Goal: Check status: Check status

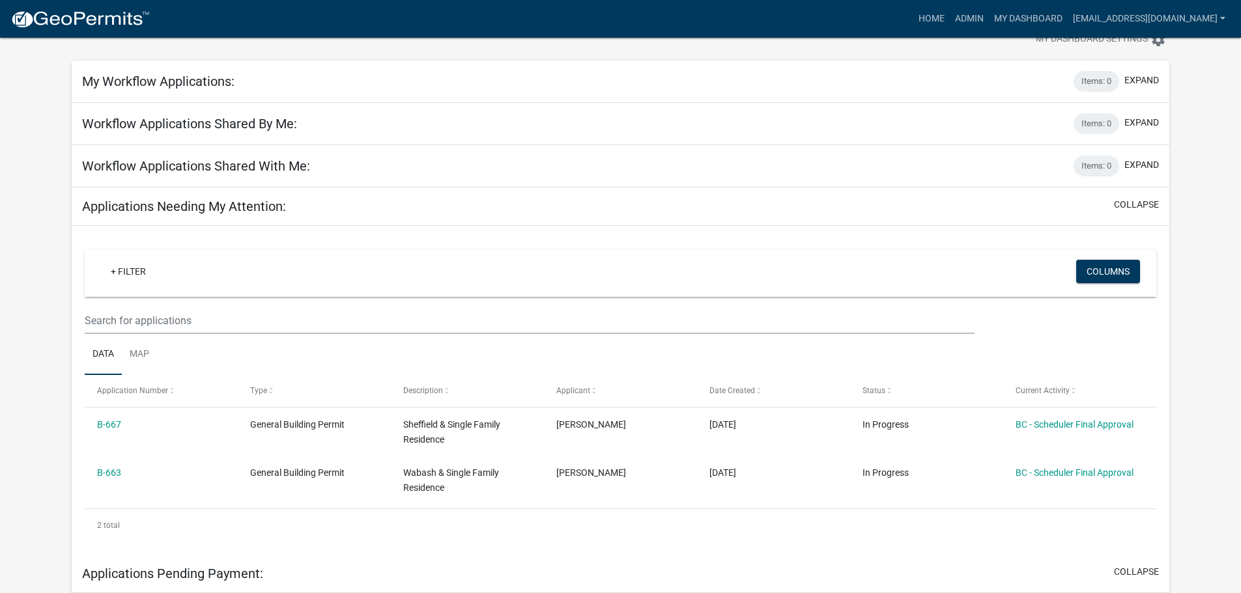
scroll to position [65, 0]
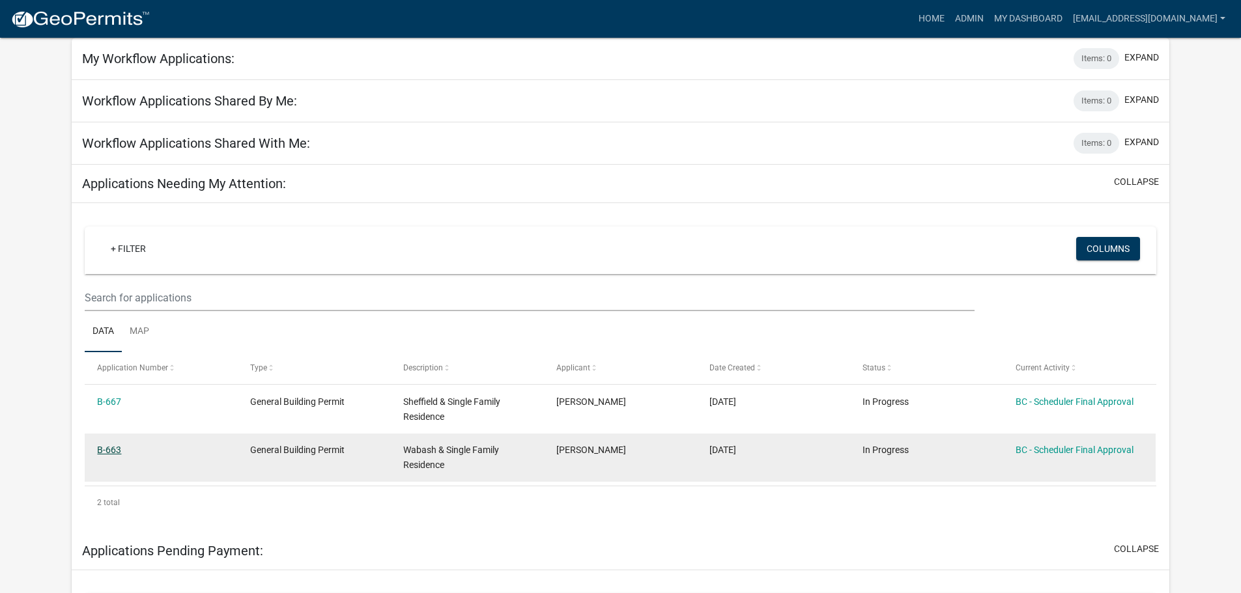
click at [112, 452] on link "B-663" at bounding box center [109, 450] width 24 height 10
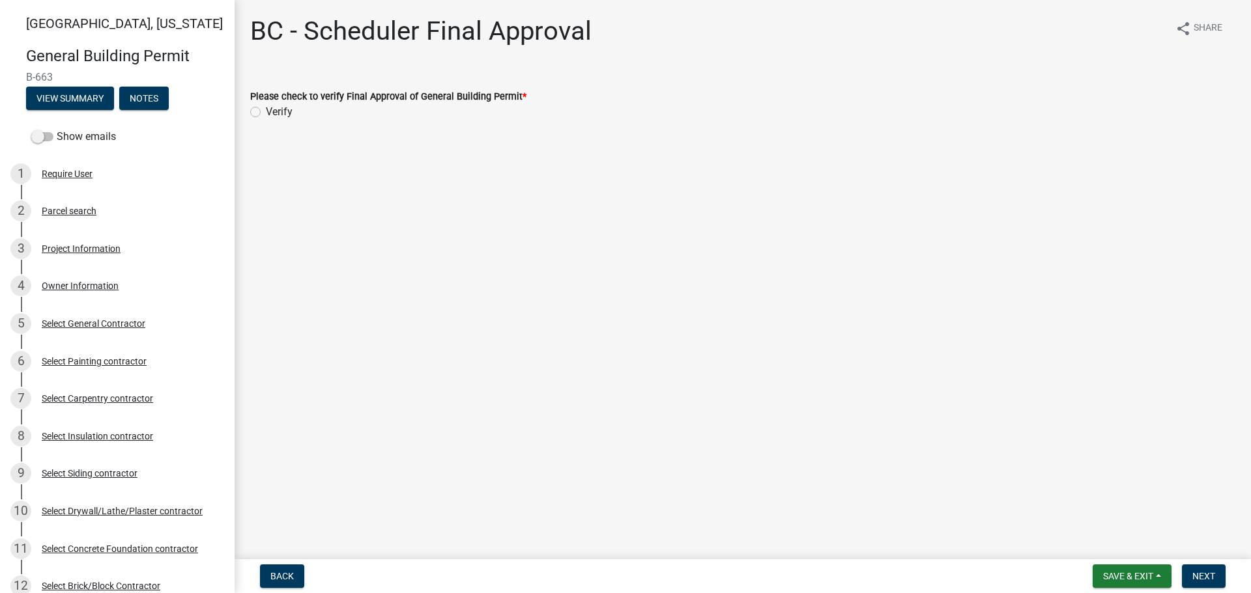
click at [266, 113] on label "Verify" at bounding box center [279, 112] width 27 height 16
click at [266, 113] on input "Verify" at bounding box center [270, 108] width 8 height 8
radio input "true"
click at [1202, 577] on span "Next" at bounding box center [1203, 576] width 23 height 10
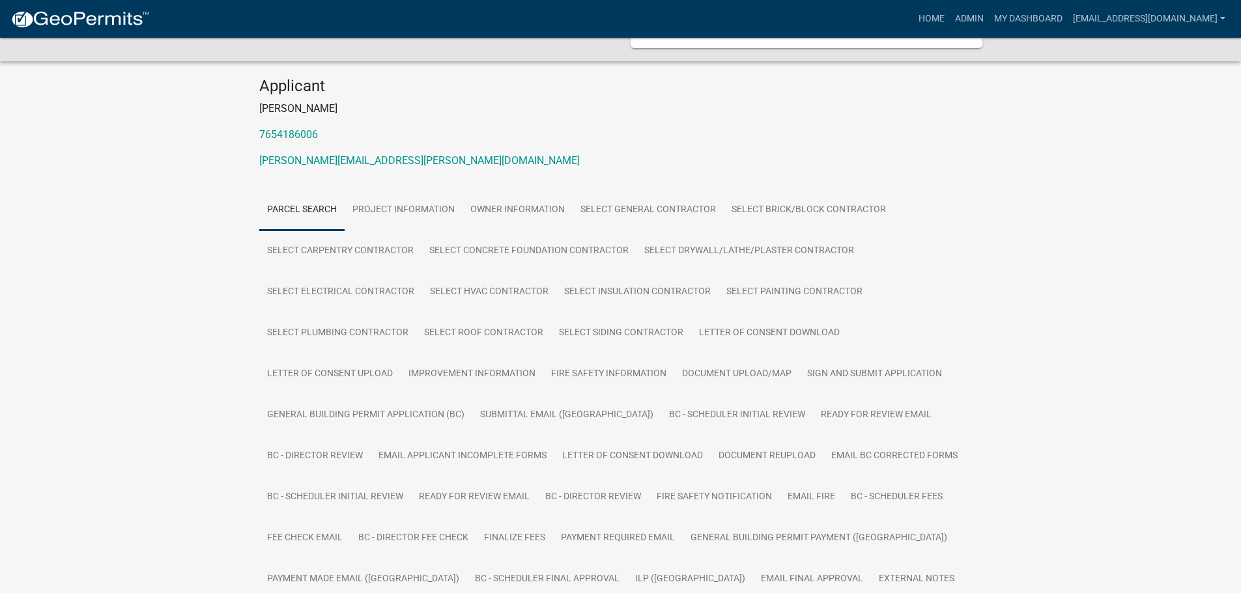
scroll to position [116, 0]
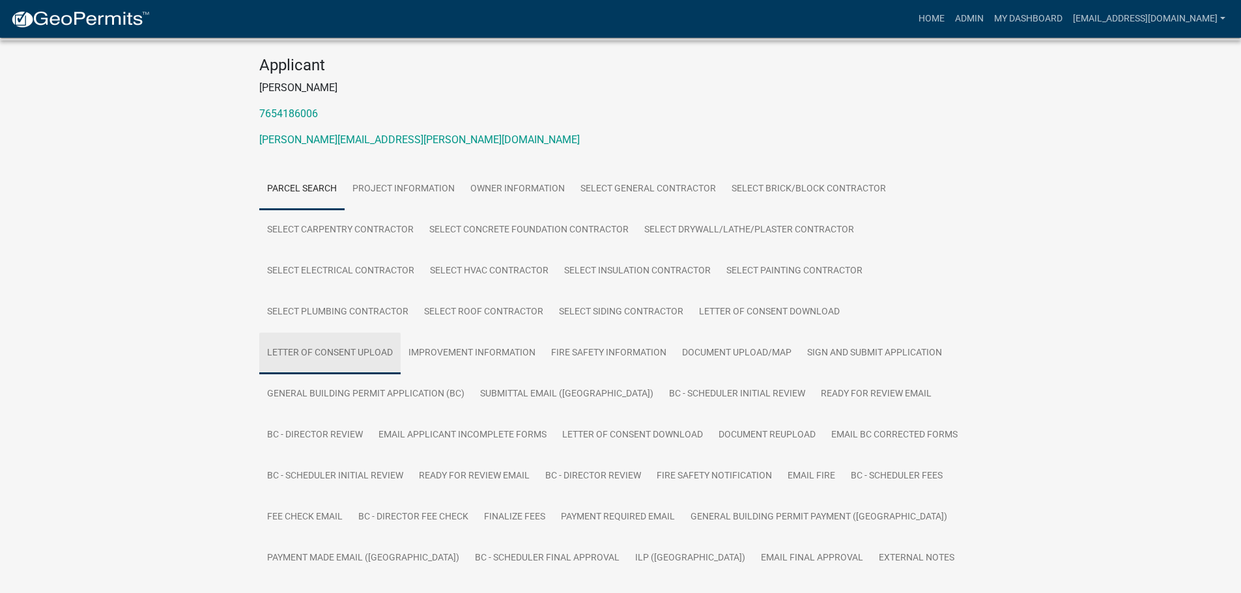
click at [360, 349] on link "Letter of Consent Upload" at bounding box center [329, 354] width 141 height 42
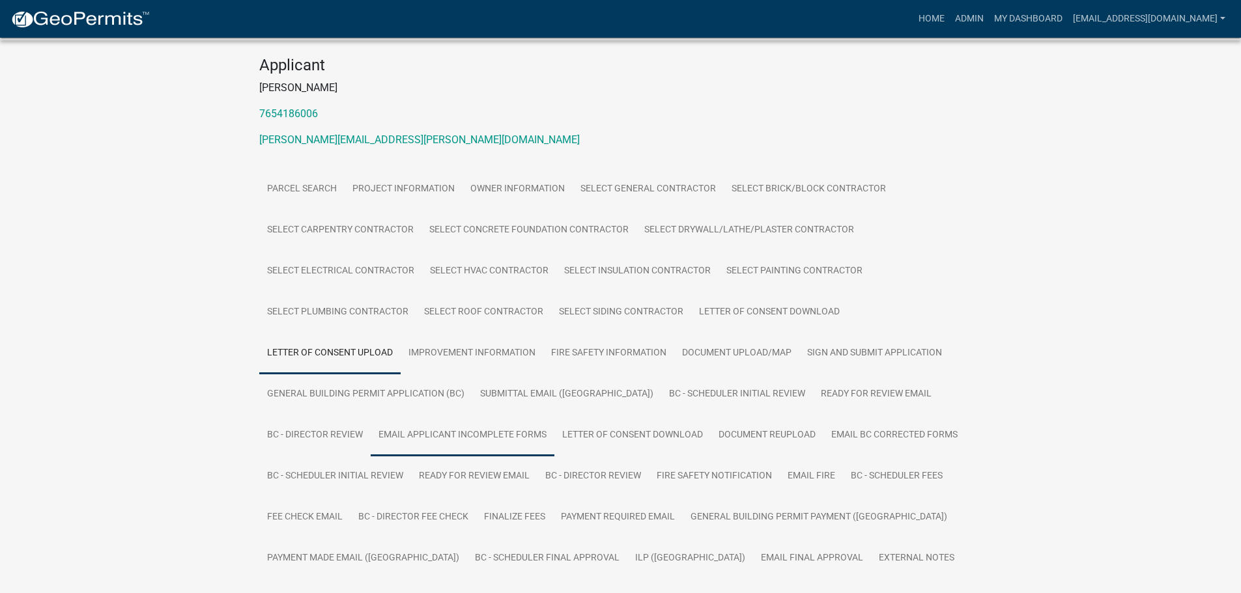
scroll to position [240, 0]
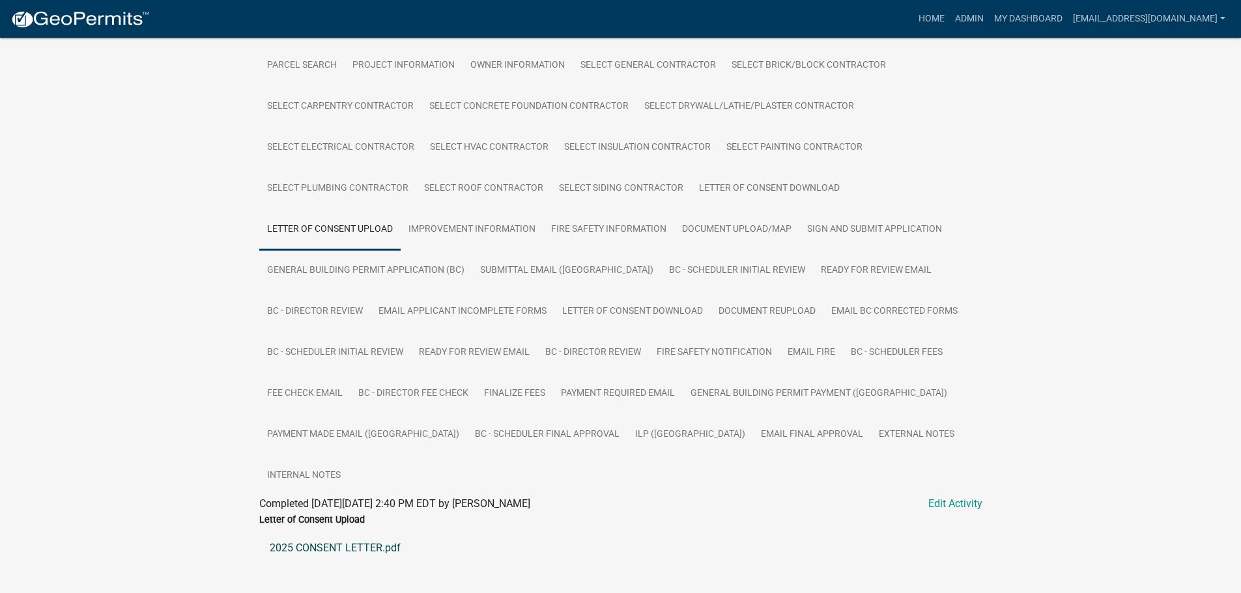
click at [343, 533] on link "2025 CONSENT LETTER.pdf" at bounding box center [620, 548] width 723 height 31
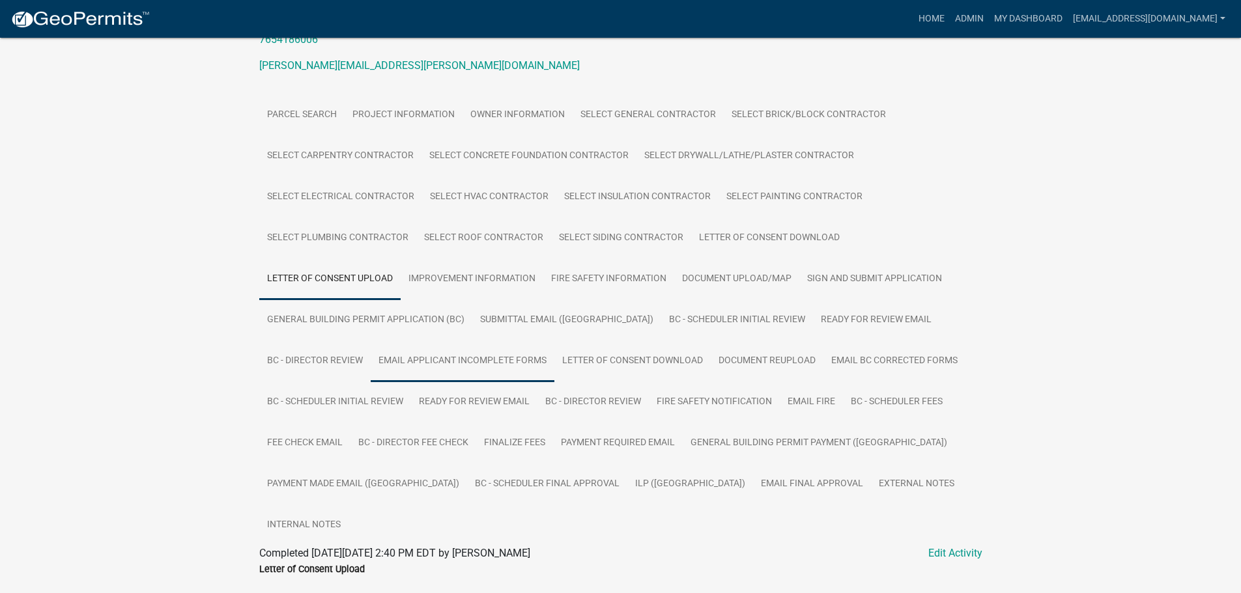
scroll to position [195, 0]
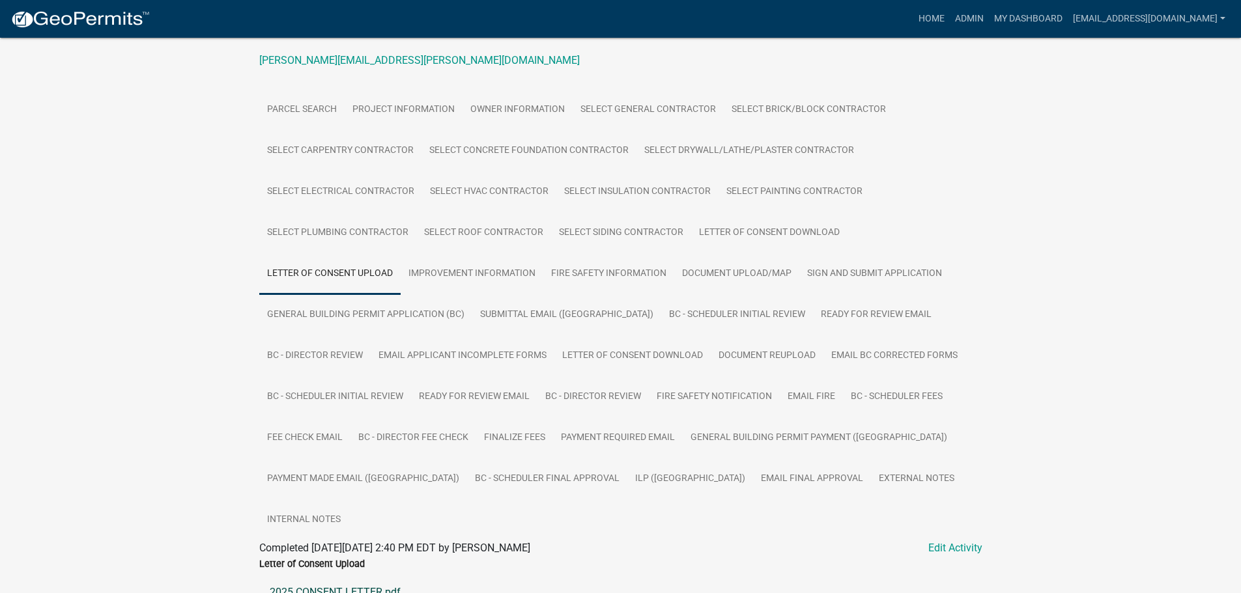
click at [337, 577] on link "2025 CONSENT LETTER.pdf" at bounding box center [620, 592] width 723 height 31
click at [708, 272] on link "Document Upload/Map" at bounding box center [736, 274] width 125 height 42
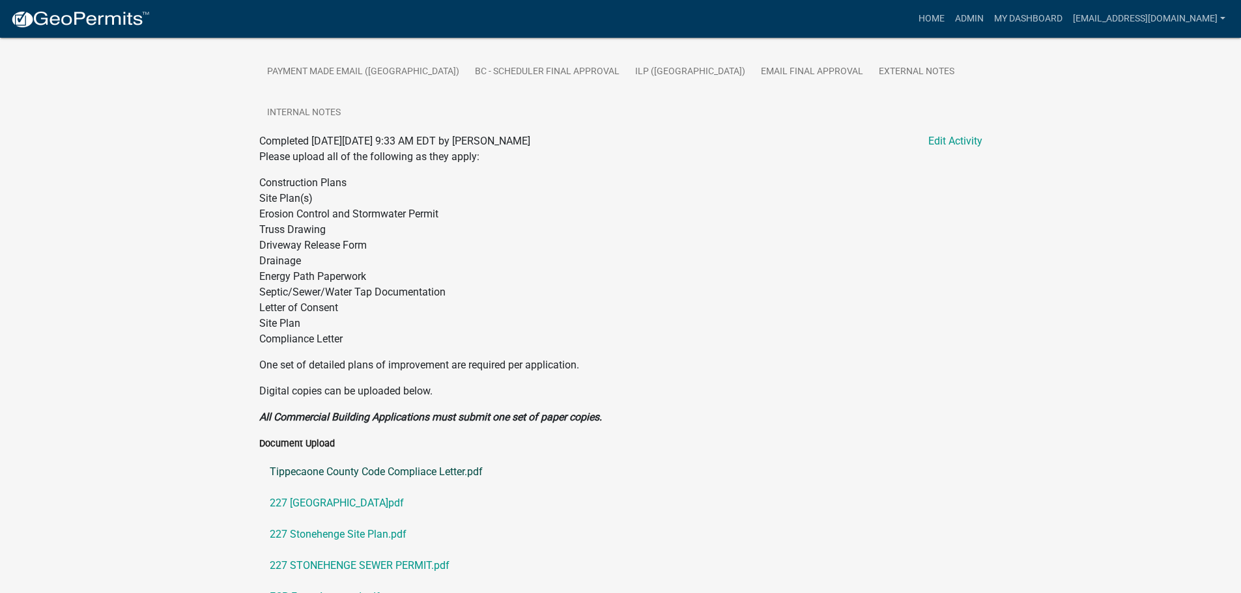
scroll to position [651, 0]
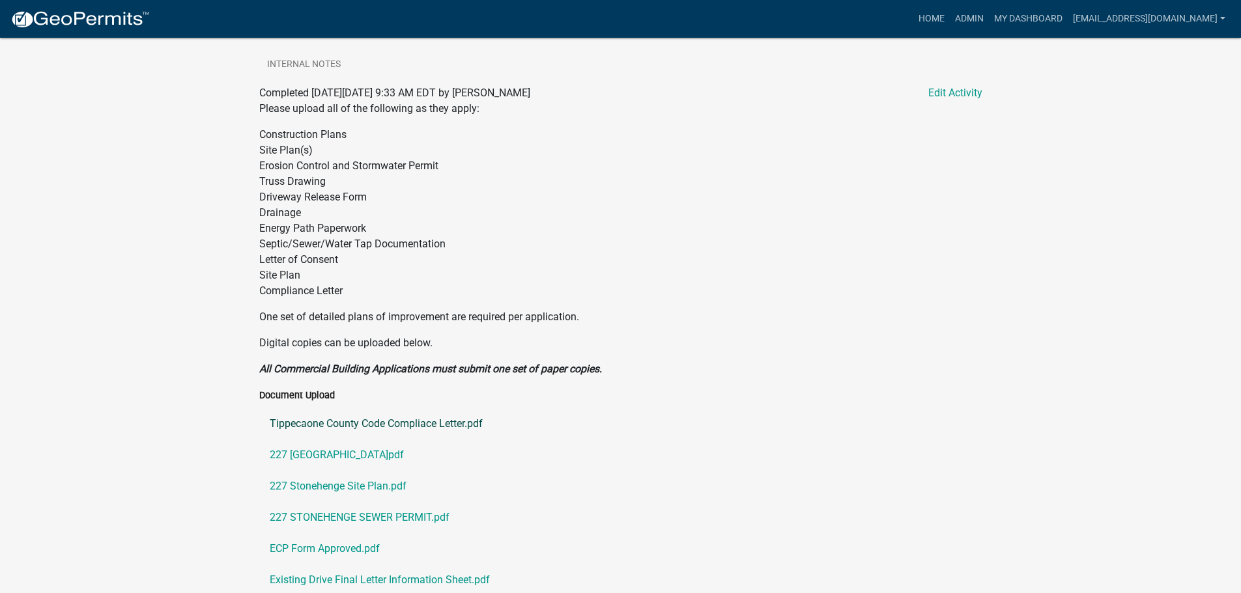
click at [338, 408] on link "Tippecaone County Code Compliace Letter.pdf" at bounding box center [620, 423] width 723 height 31
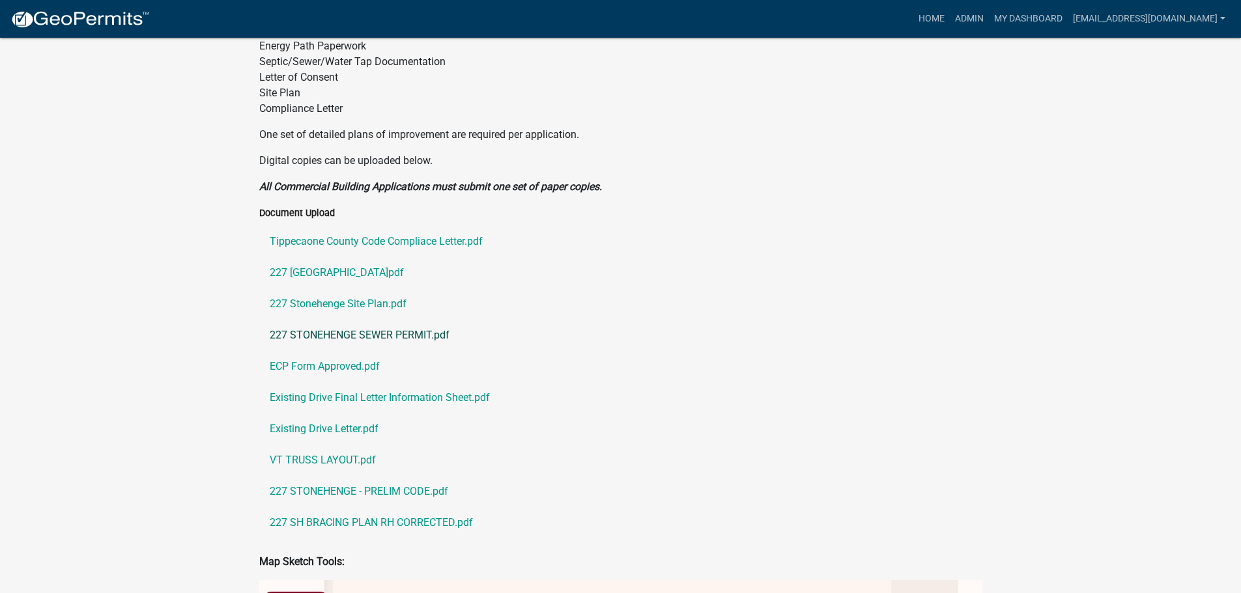
scroll to position [846, 0]
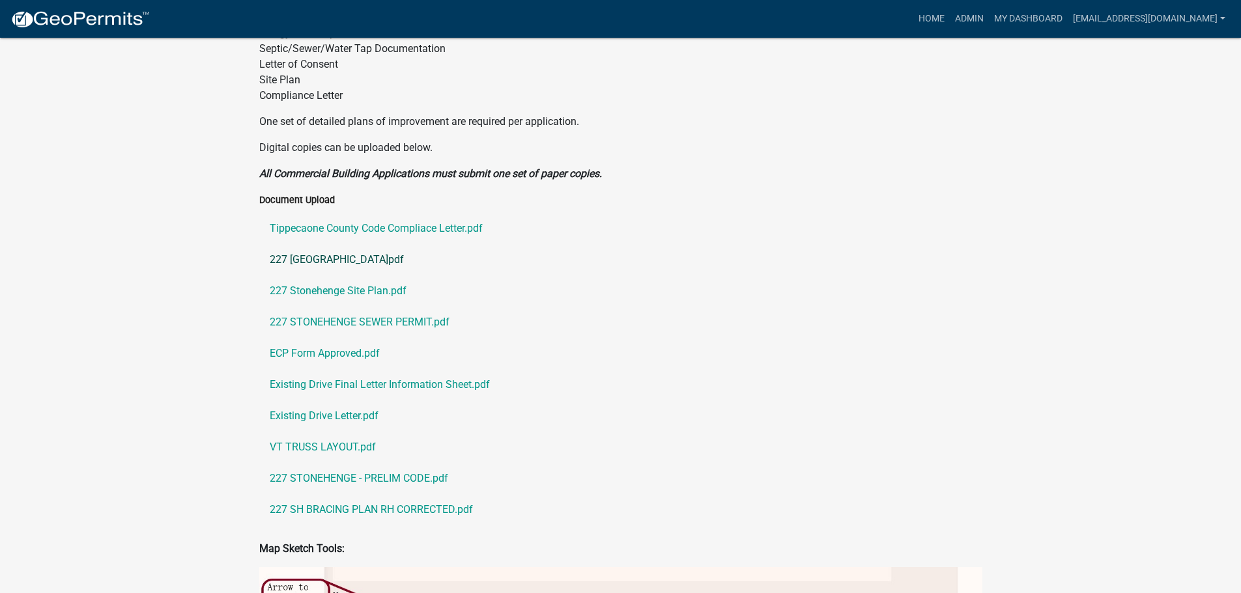
click at [336, 244] on link "227 [GEOGRAPHIC_DATA]pdf" at bounding box center [620, 259] width 723 height 31
click at [343, 276] on link "227 Stonehenge Site Plan.pdf" at bounding box center [620, 291] width 723 height 31
click at [330, 307] on link "227 STONEHENGE SEWER PERMIT.pdf" at bounding box center [620, 322] width 723 height 31
click at [350, 338] on link "ECP Form Approved.pdf" at bounding box center [620, 353] width 723 height 31
click at [339, 369] on link "Existing Drive Final Letter Information Sheet.pdf" at bounding box center [620, 384] width 723 height 31
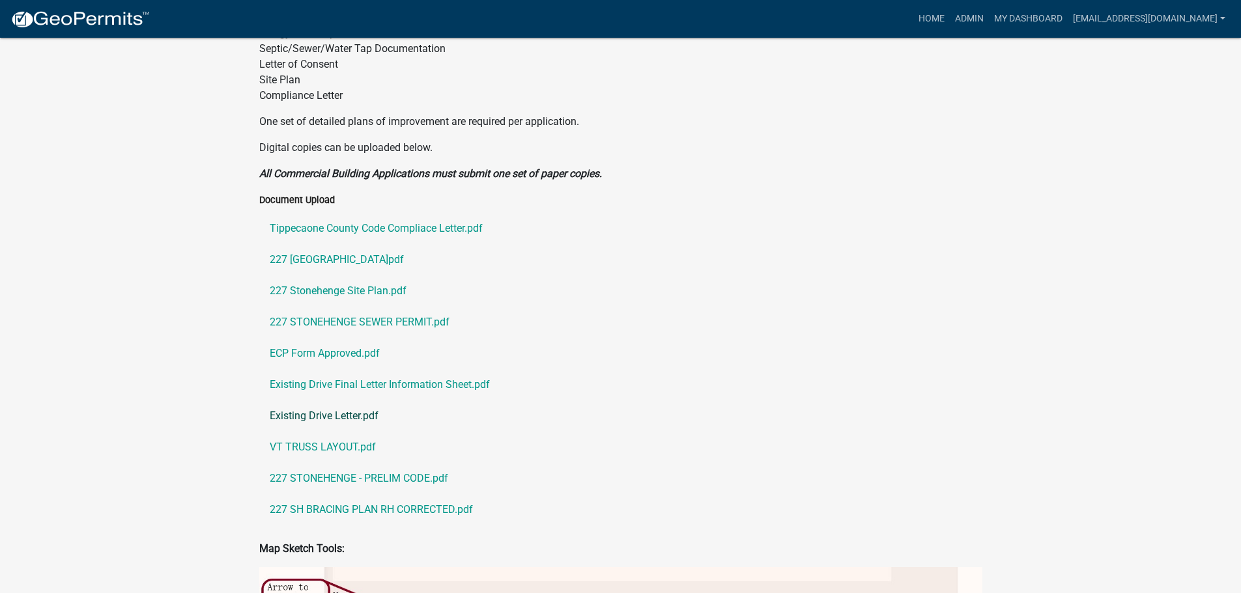
click at [340, 401] on link "Existing Drive Letter.pdf" at bounding box center [620, 416] width 723 height 31
click at [345, 432] on link "VT TRUSS LAYOUT.pdf" at bounding box center [620, 447] width 723 height 31
click at [345, 463] on link "227 STONEHENGE - PRELIM CODE.pdf" at bounding box center [620, 478] width 723 height 31
click at [394, 494] on link "227 SH BRACING PLAN RH CORRECTED.pdf" at bounding box center [620, 509] width 723 height 31
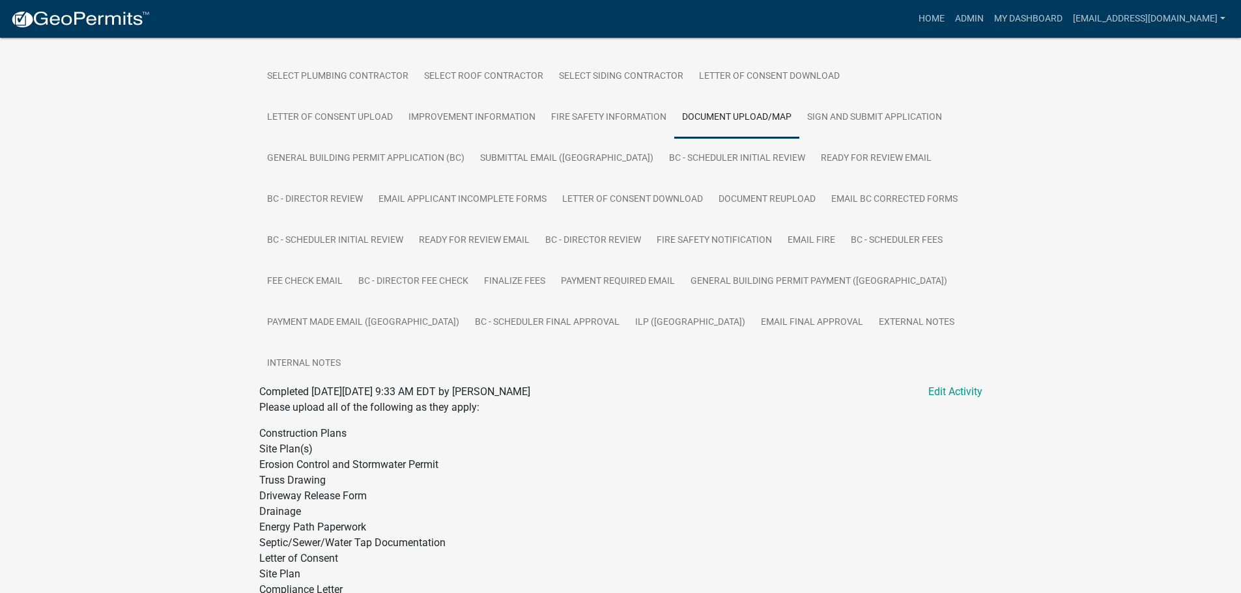
scroll to position [325, 0]
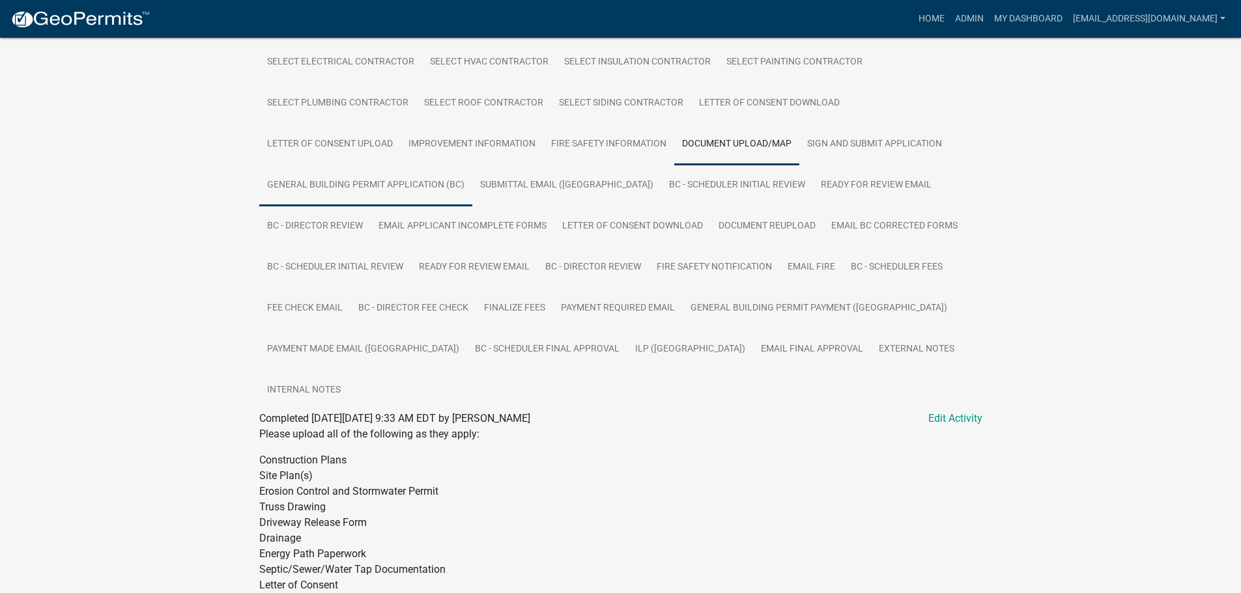
click at [397, 184] on link "General Building Permit Application (BC)" at bounding box center [365, 186] width 213 height 42
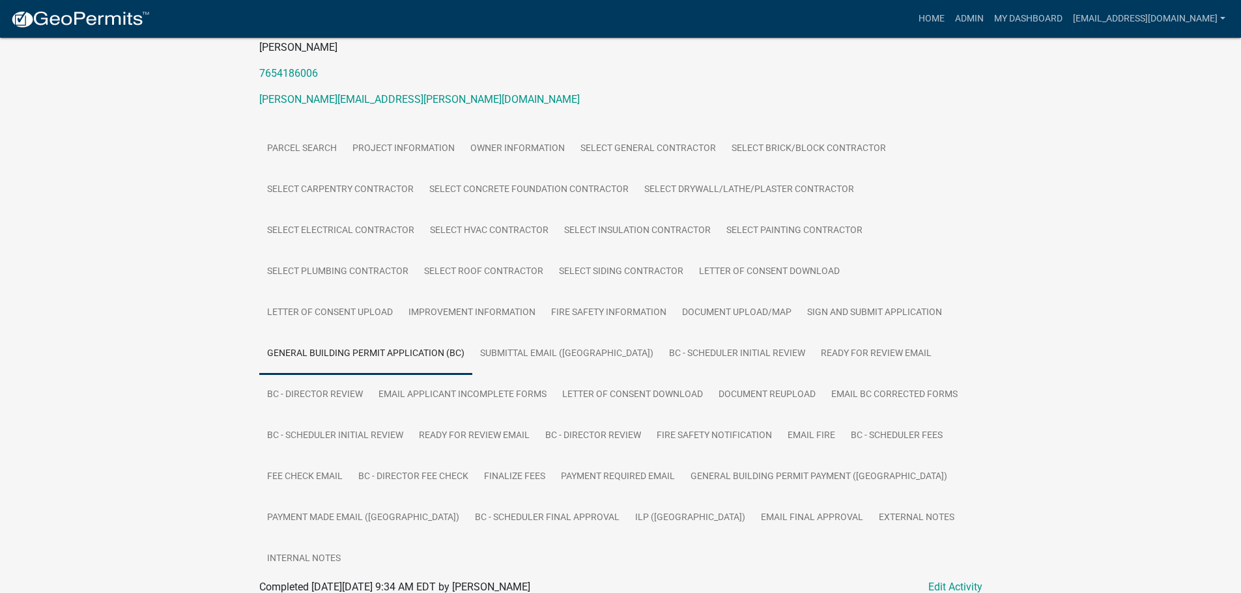
scroll to position [188, 0]
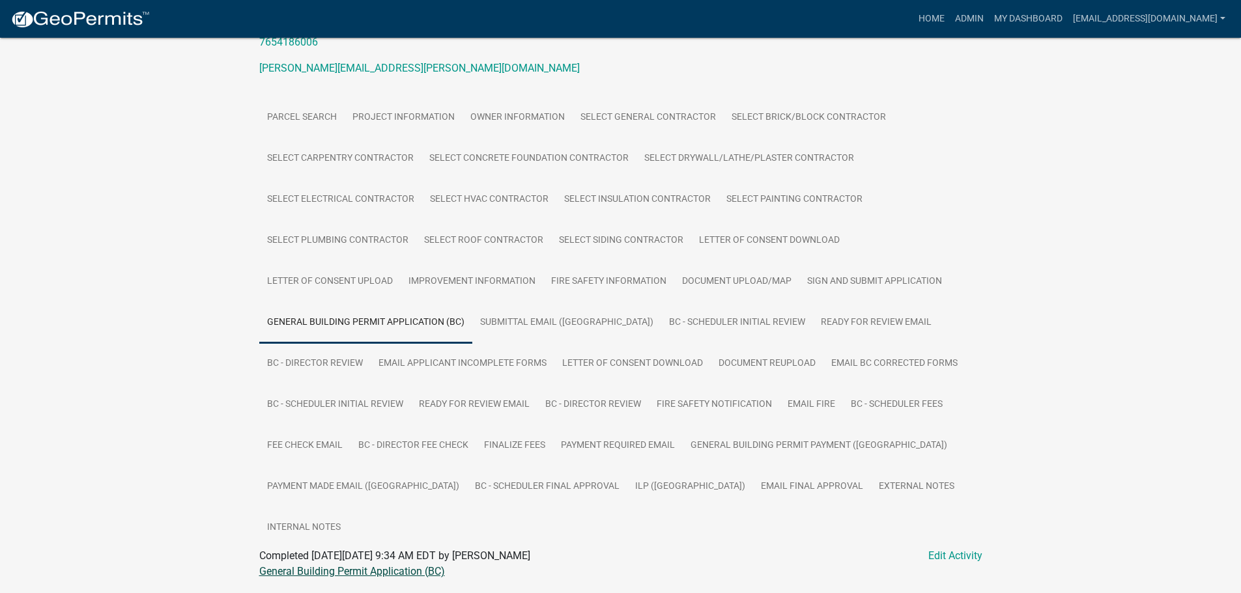
click at [356, 565] on link "General Building Permit Application (BC)" at bounding box center [352, 571] width 186 height 12
click at [711, 365] on link "Document Reupload" at bounding box center [767, 364] width 113 height 42
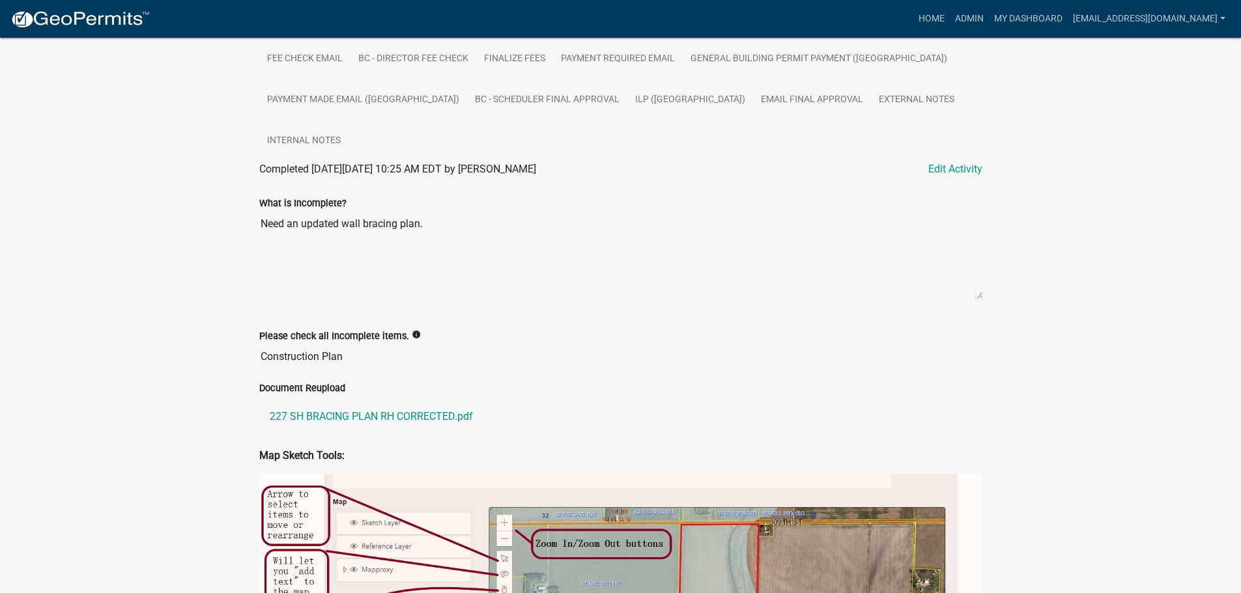
scroll to position [578, 0]
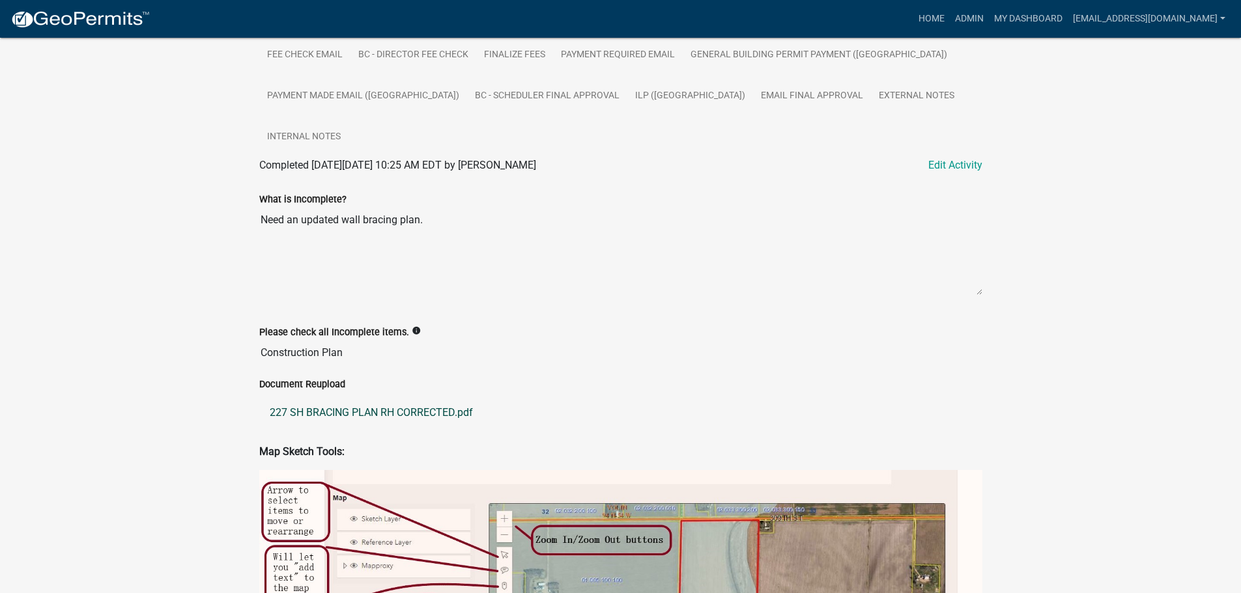
click at [335, 397] on link "227 SH BRACING PLAN RH CORRECTED.pdf" at bounding box center [620, 412] width 723 height 31
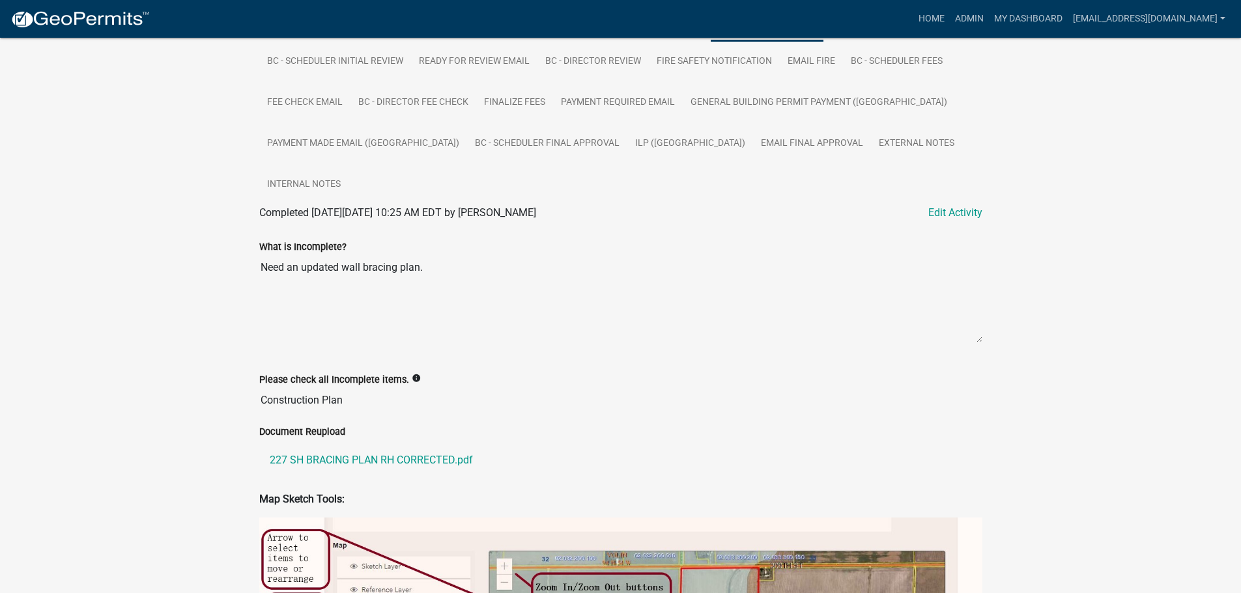
scroll to position [448, 0]
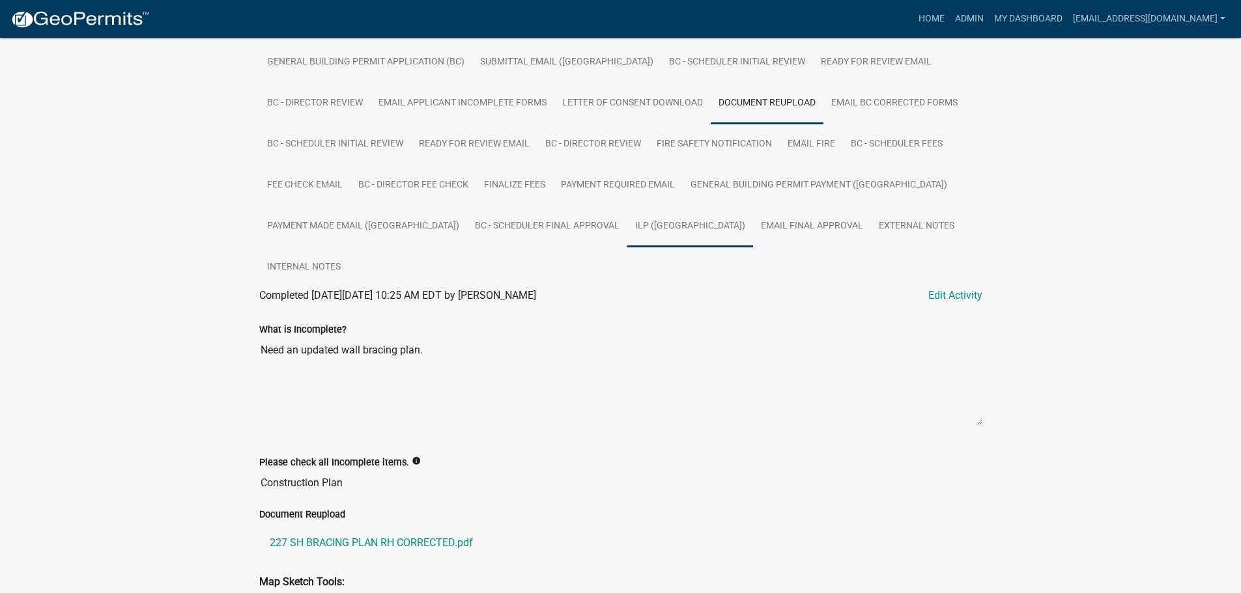
click at [627, 227] on link "ILP ([GEOGRAPHIC_DATA])" at bounding box center [690, 227] width 126 height 42
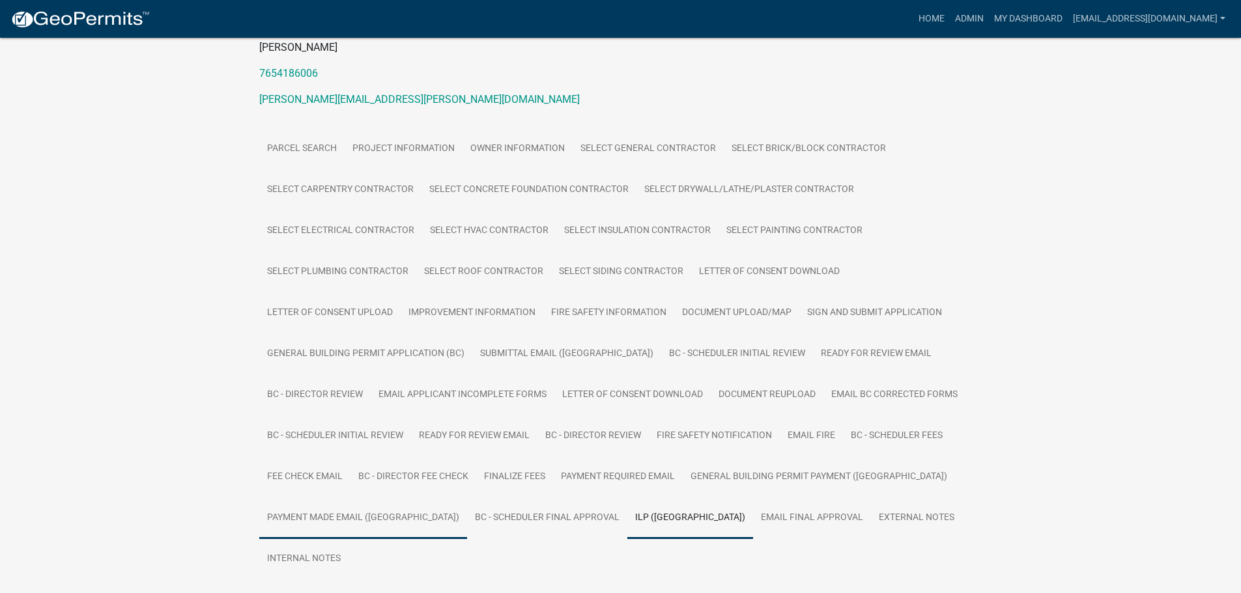
scroll to position [188, 0]
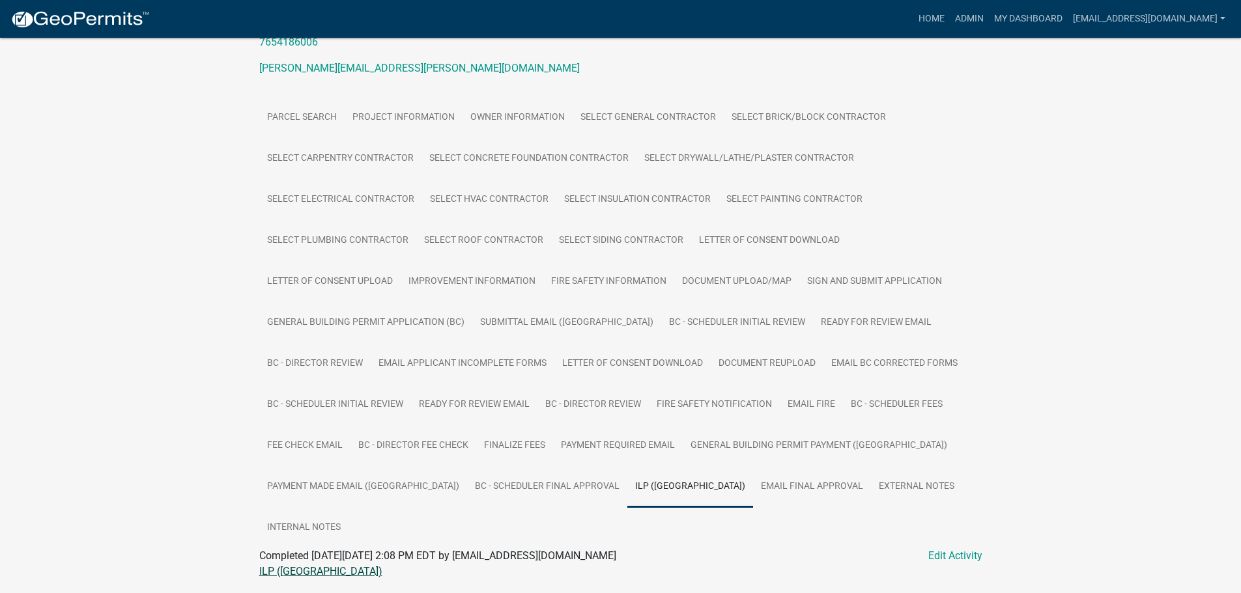
click at [266, 565] on link "ILP ([GEOGRAPHIC_DATA])" at bounding box center [320, 571] width 123 height 12
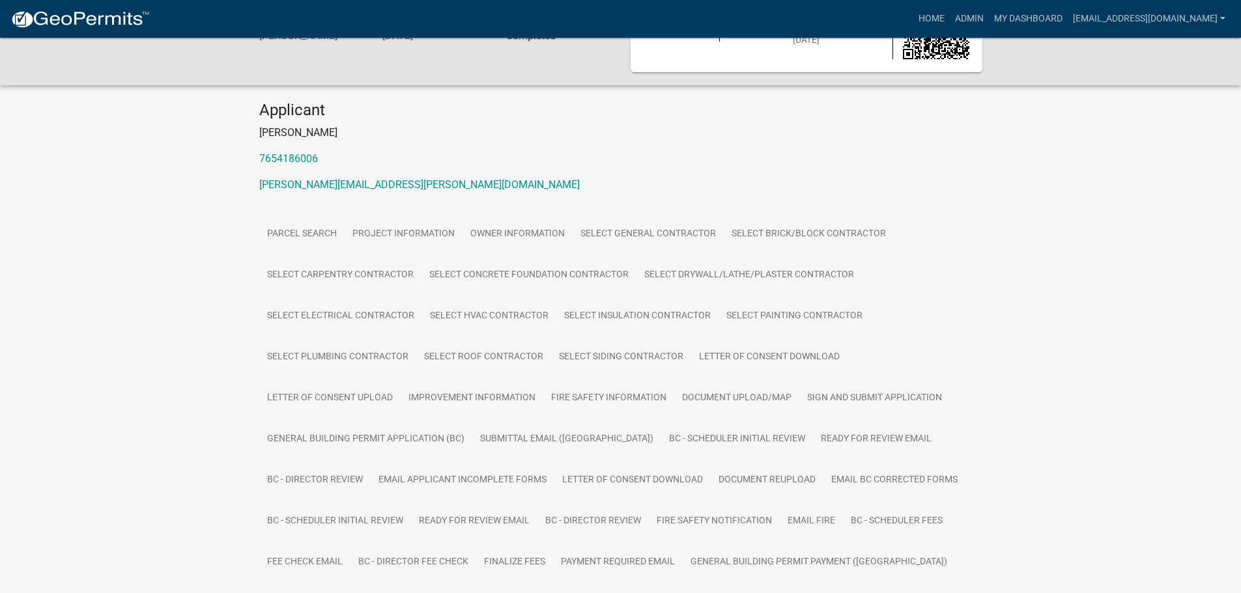
scroll to position [0, 0]
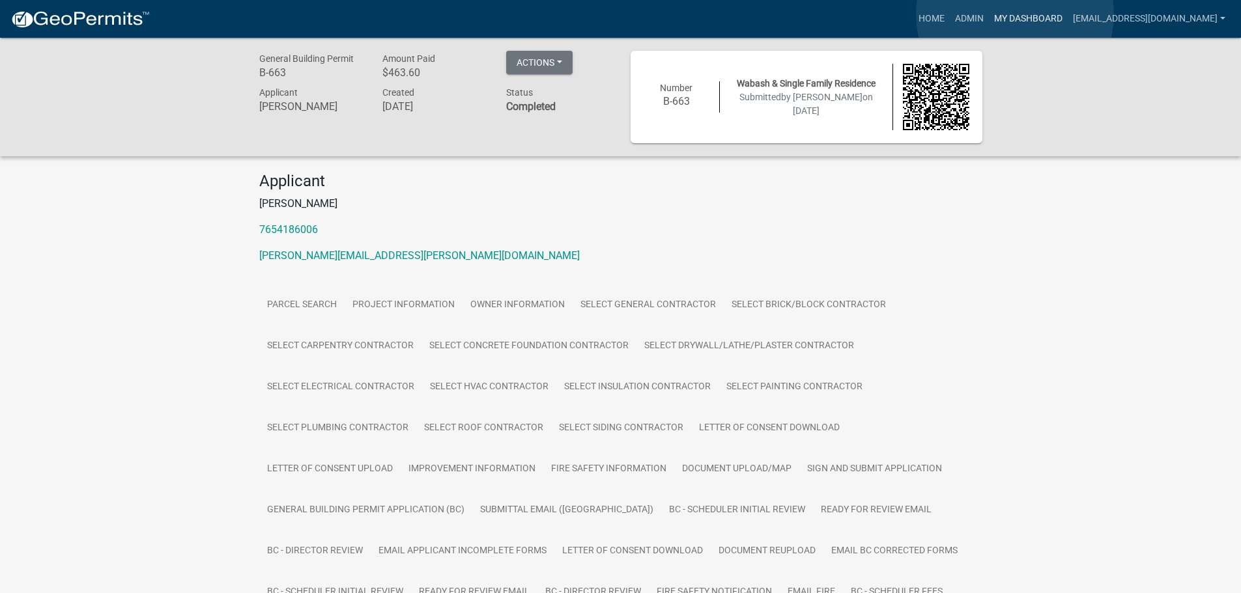
click at [1015, 14] on link "My Dashboard" at bounding box center [1028, 19] width 79 height 25
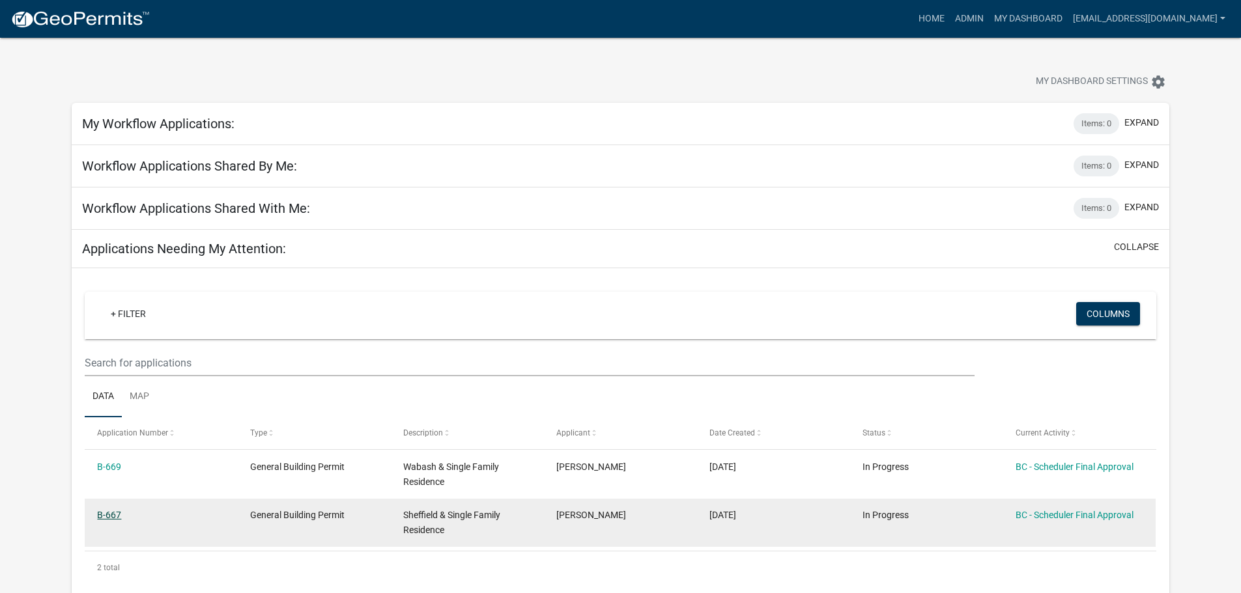
click at [106, 515] on link "B-667" at bounding box center [109, 515] width 24 height 10
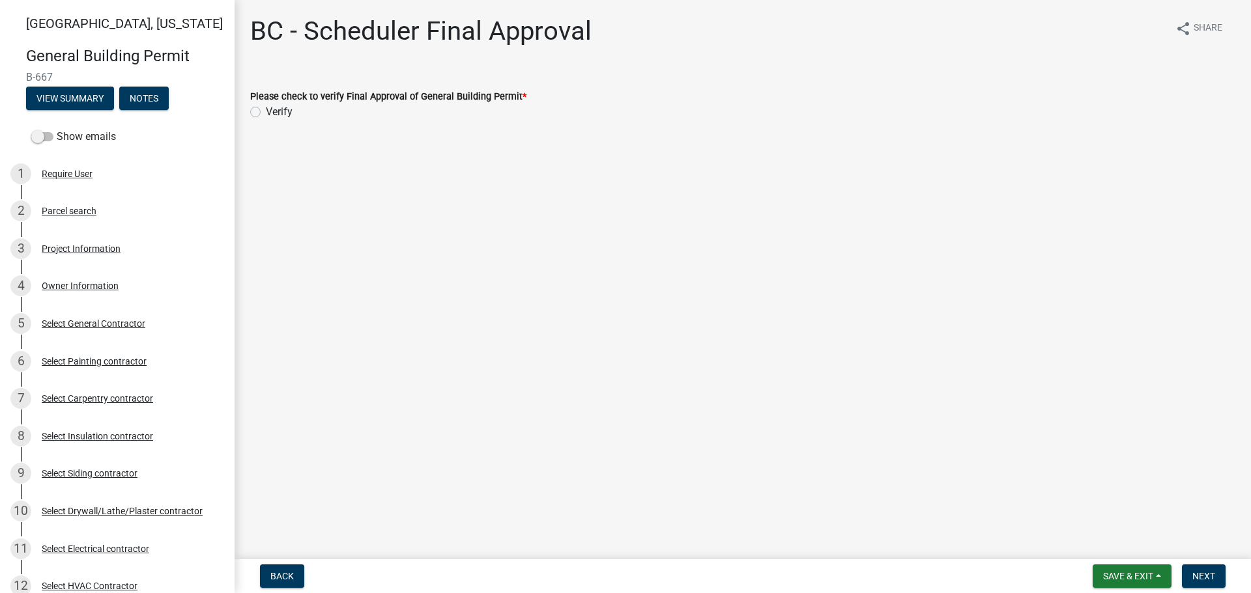
click at [266, 113] on label "Verify" at bounding box center [279, 112] width 27 height 16
click at [266, 113] on input "Verify" at bounding box center [270, 108] width 8 height 8
radio input "true"
click at [1204, 571] on span "Next" at bounding box center [1203, 576] width 23 height 10
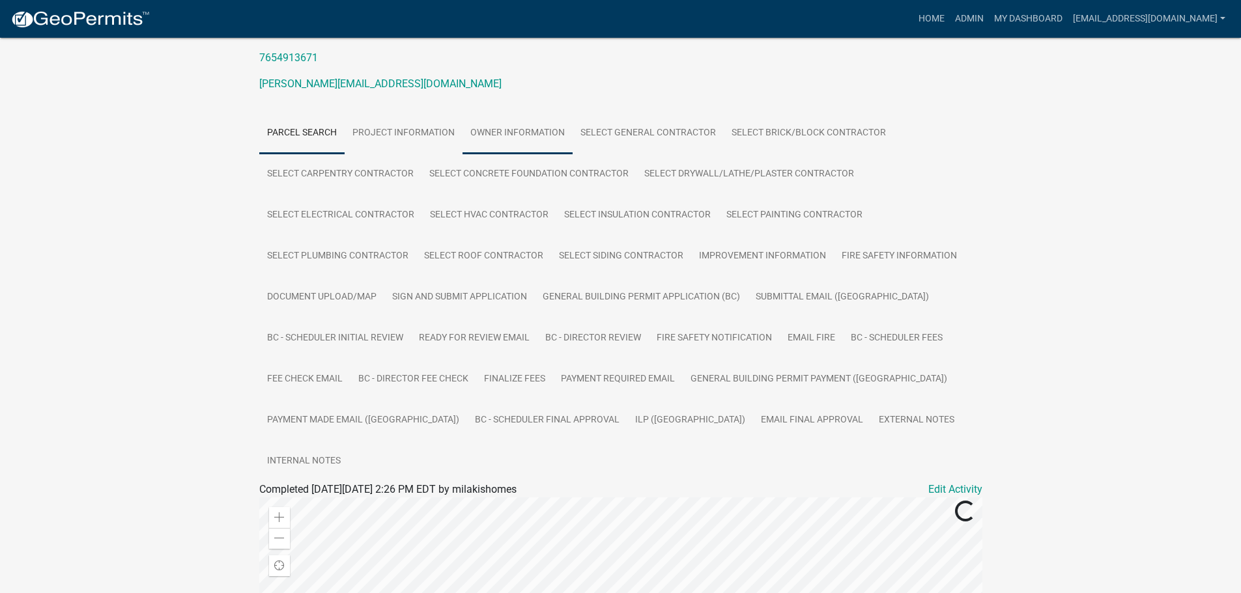
scroll to position [195, 0]
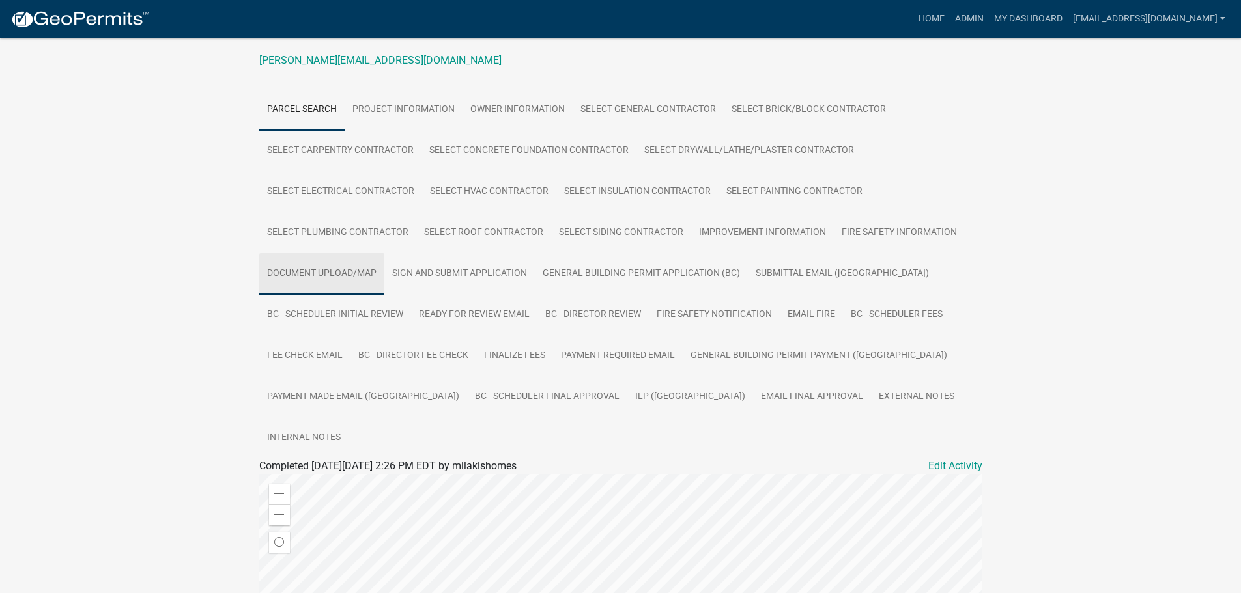
click at [334, 276] on link "Document Upload/Map" at bounding box center [321, 274] width 125 height 42
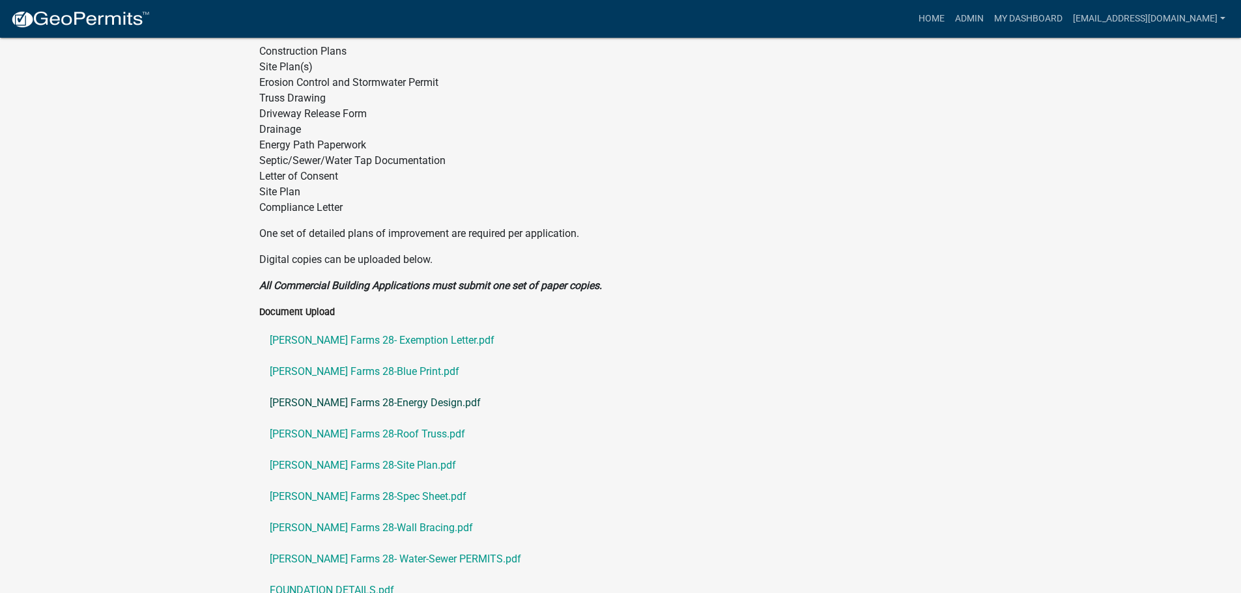
scroll to position [699, 0]
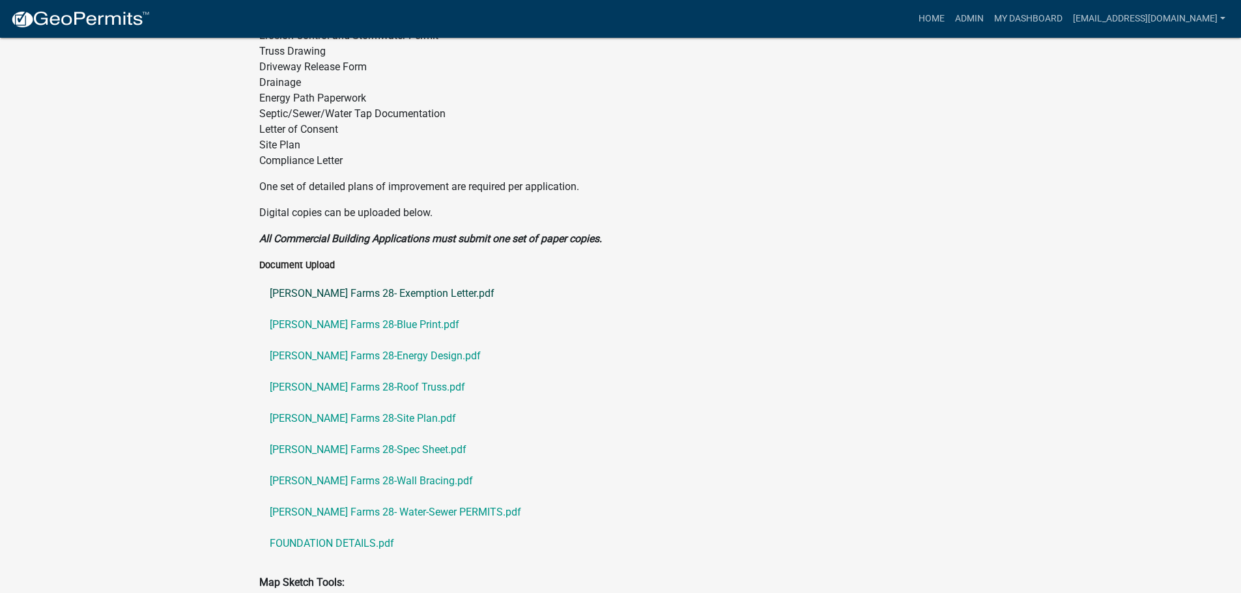
click at [347, 278] on link "[PERSON_NAME] Farms 28- Exemption Letter.pdf" at bounding box center [620, 293] width 723 height 31
click at [370, 309] on link "[PERSON_NAME] Farms 28-Blue Print.pdf" at bounding box center [620, 324] width 723 height 31
click at [345, 341] on link "[PERSON_NAME] Farms 28-Energy Design.pdf" at bounding box center [620, 356] width 723 height 31
click at [321, 372] on link "[PERSON_NAME] Farms 28-Roof Truss.pdf" at bounding box center [620, 387] width 723 height 31
click at [345, 403] on link "[PERSON_NAME] Farms 28-Site Plan.pdf" at bounding box center [620, 418] width 723 height 31
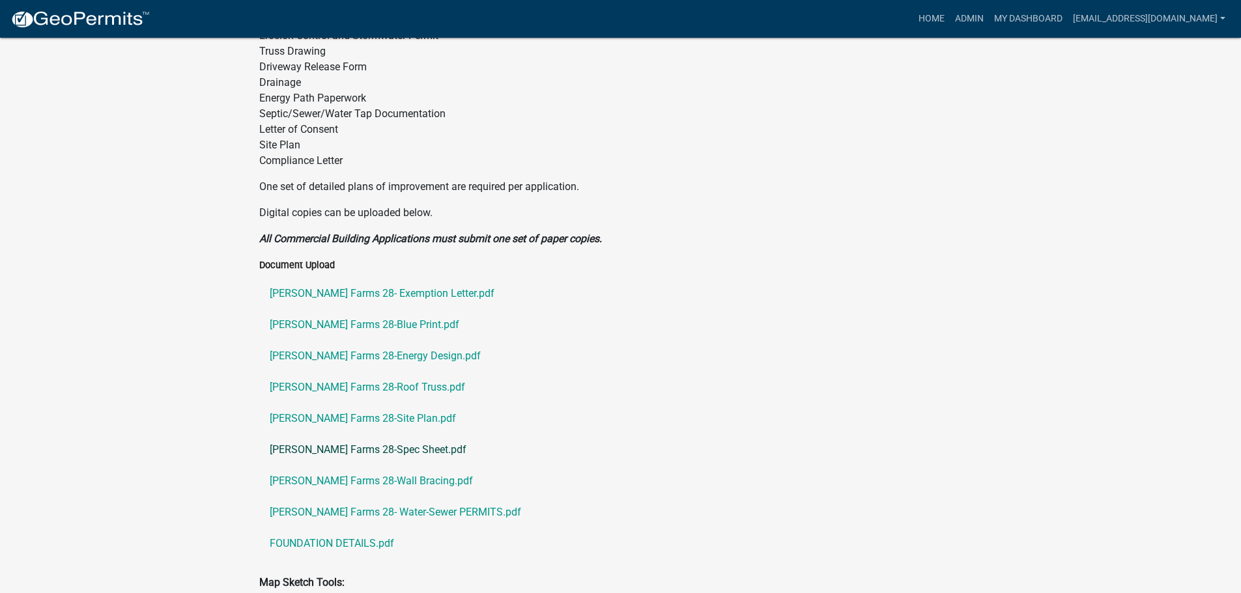
click at [367, 435] on link "[PERSON_NAME] Farms 28-Spec Sheet.pdf" at bounding box center [620, 450] width 723 height 31
click at [349, 466] on link "[PERSON_NAME] Farms 28-Wall Bracing.pdf" at bounding box center [620, 481] width 723 height 31
click at [368, 497] on link "[PERSON_NAME] Farms 28- Water-Sewer PERMITS.pdf" at bounding box center [620, 512] width 723 height 31
click at [337, 528] on link "FOUNDATION DETAILS.pdf" at bounding box center [620, 543] width 723 height 31
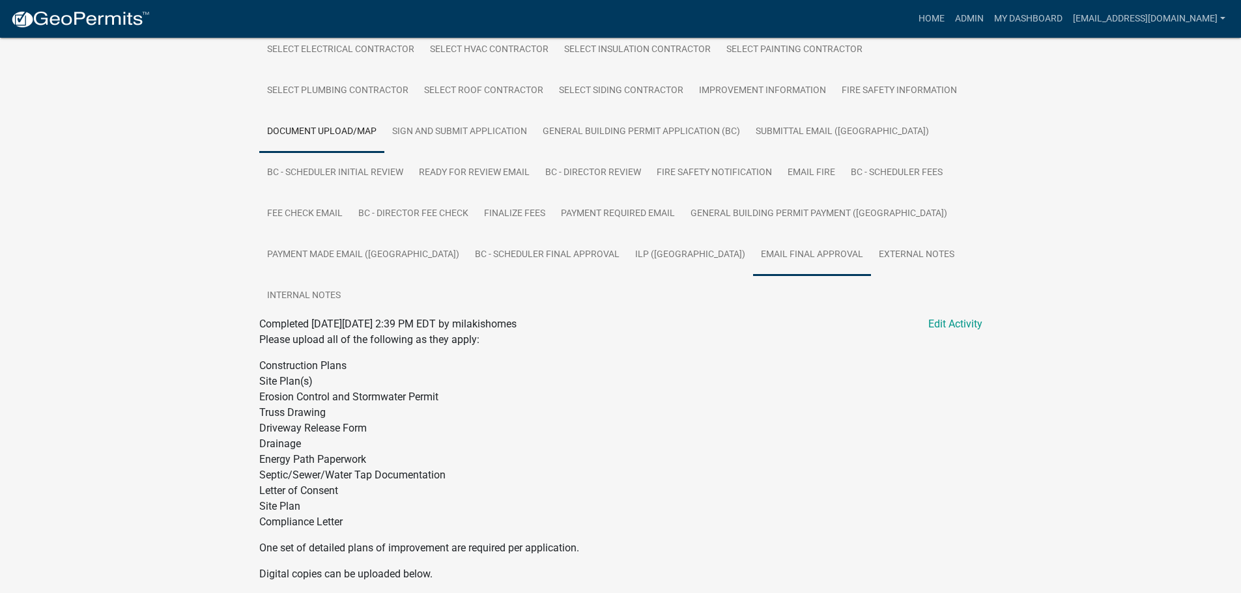
scroll to position [308, 0]
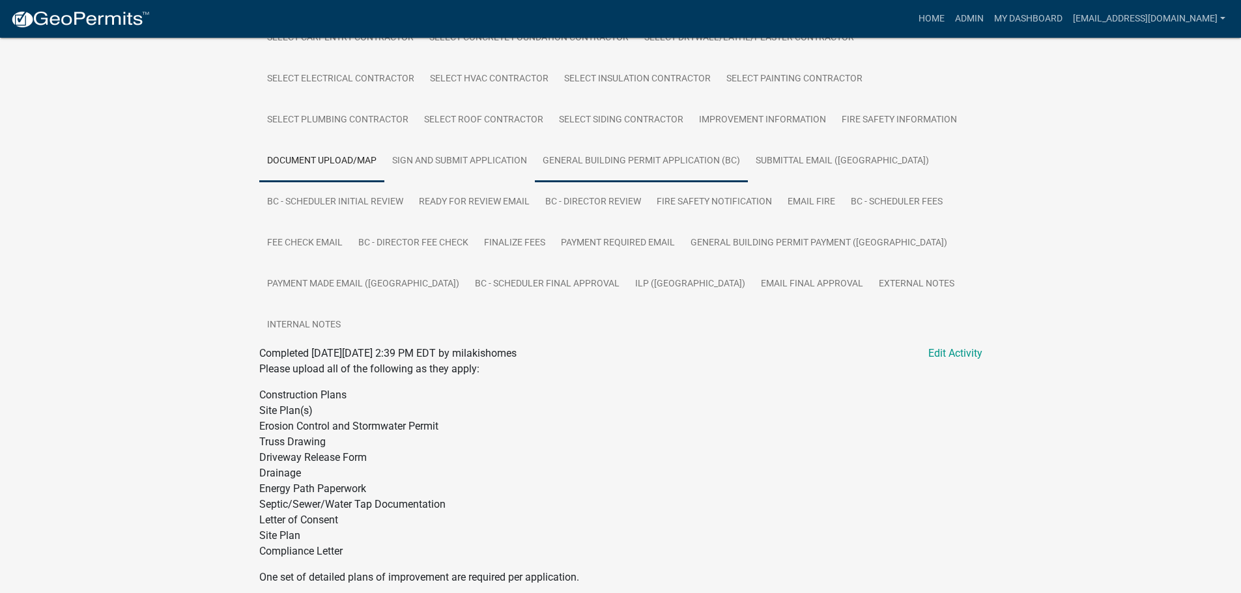
click at [668, 170] on link "General Building Permit Application (BC)" at bounding box center [641, 162] width 213 height 42
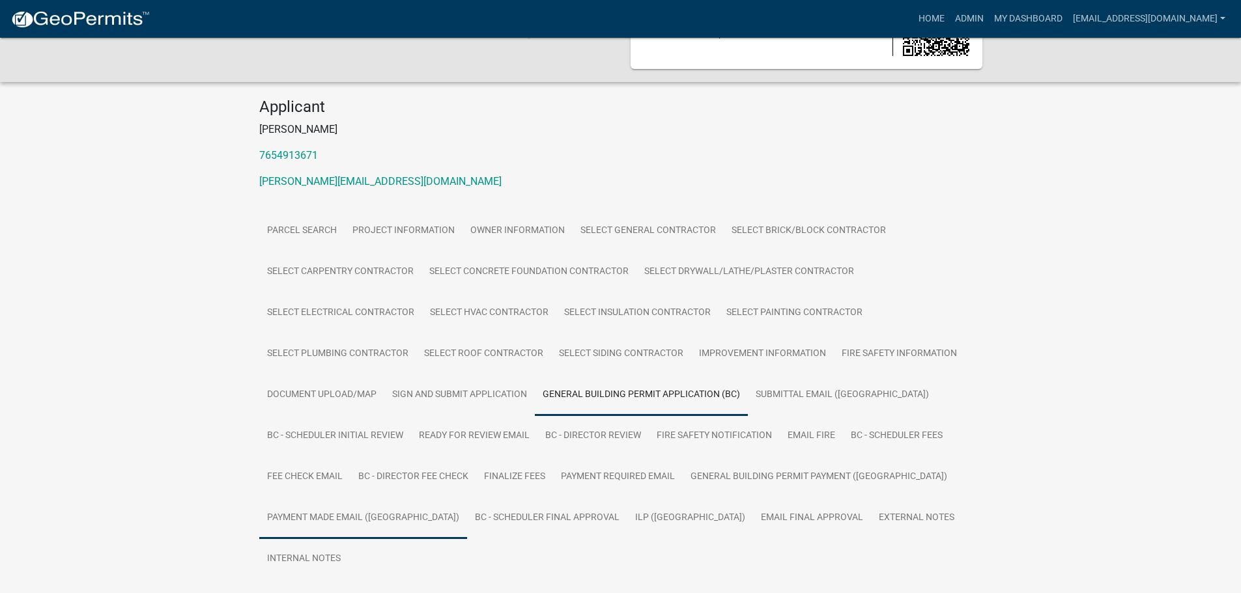
scroll to position [106, 0]
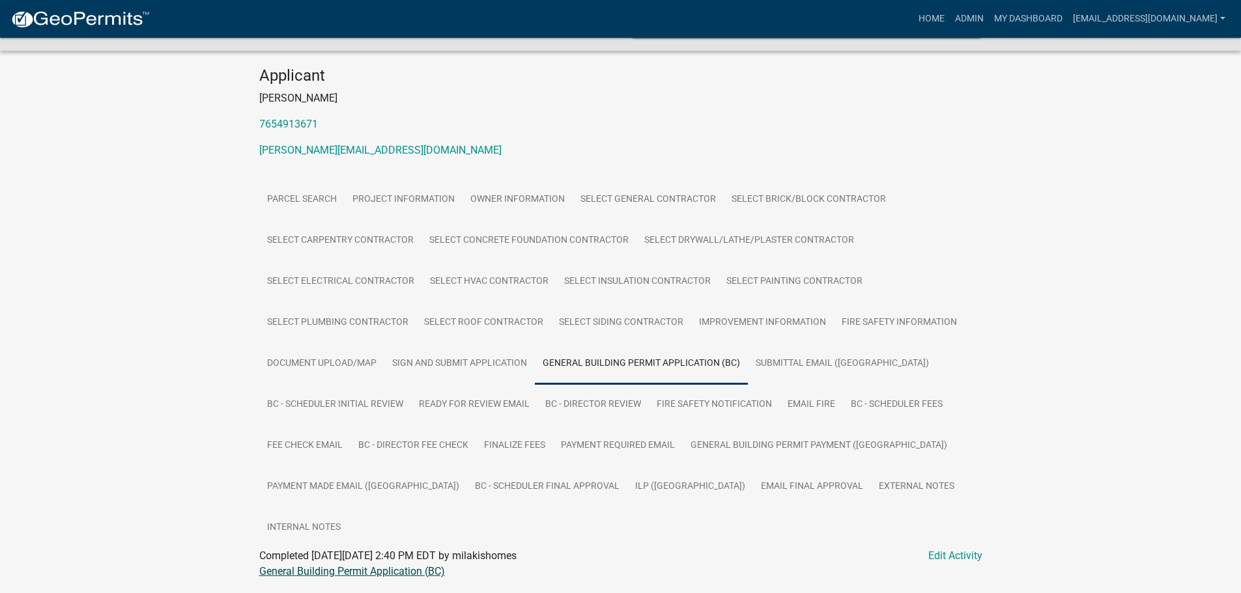
click at [330, 565] on link "General Building Permit Application (BC)" at bounding box center [352, 571] width 186 height 12
click at [627, 485] on link "ILP ([GEOGRAPHIC_DATA])" at bounding box center [690, 487] width 126 height 42
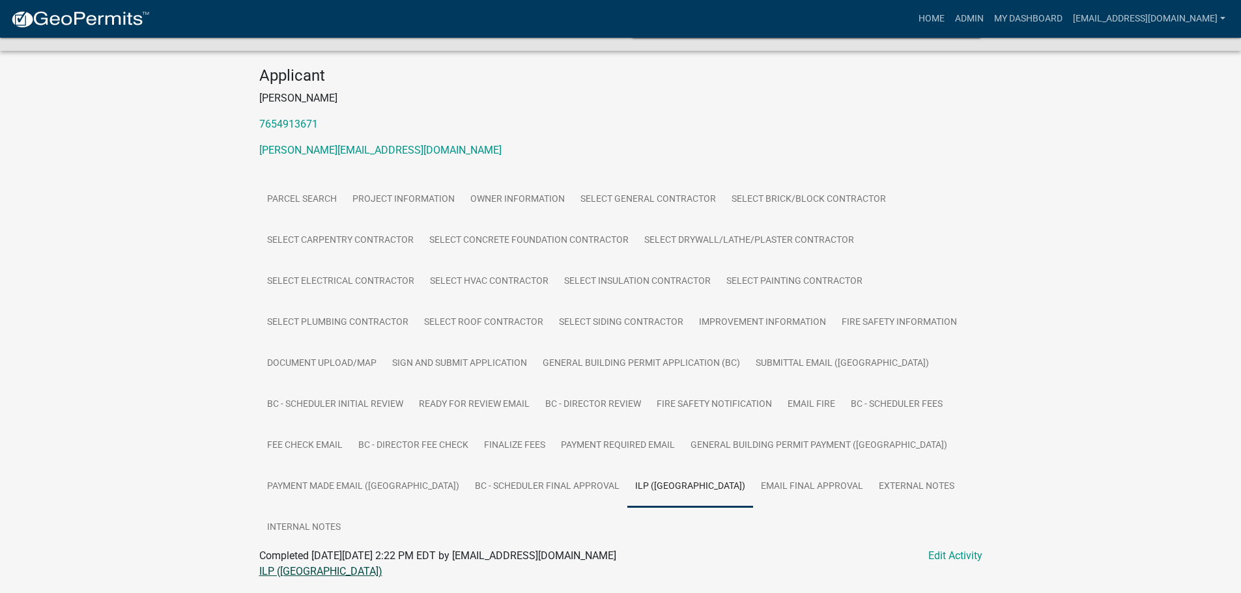
click at [270, 565] on link "ILP ([GEOGRAPHIC_DATA])" at bounding box center [320, 571] width 123 height 12
click at [1025, 20] on link "My Dashboard" at bounding box center [1028, 19] width 79 height 25
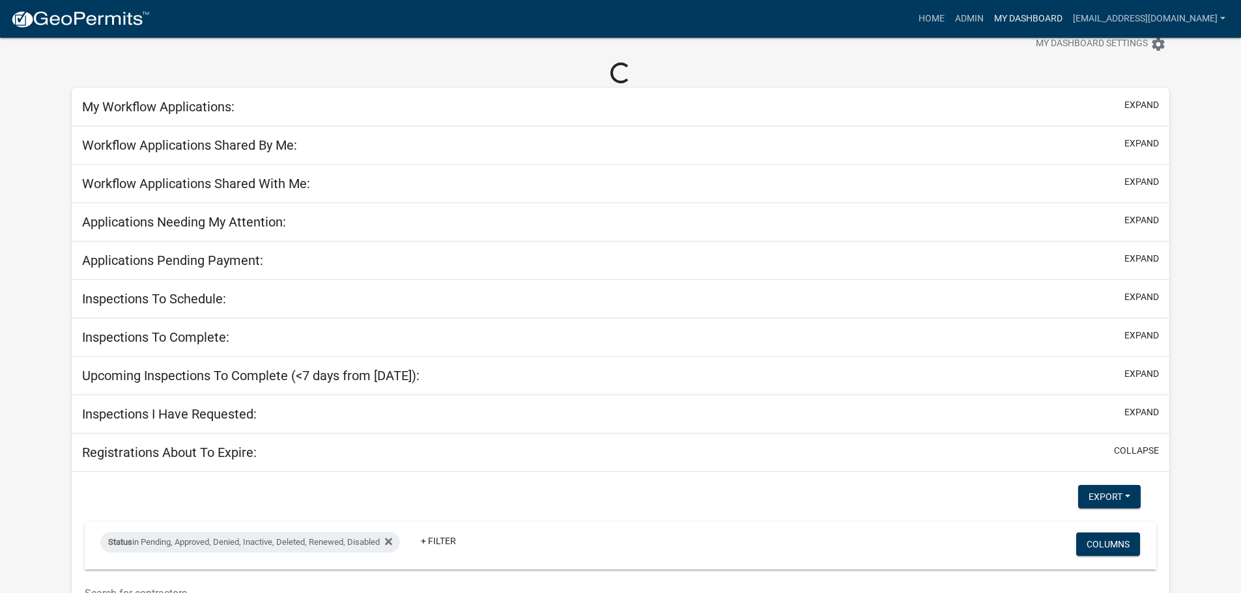
scroll to position [106, 0]
